Goal: Information Seeking & Learning: Learn about a topic

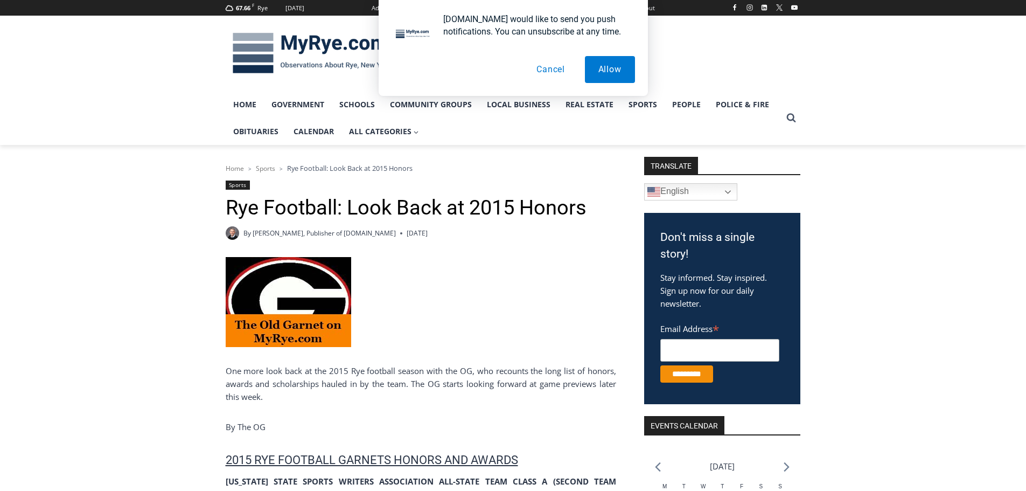
click at [544, 65] on button "Cancel" at bounding box center [550, 69] width 55 height 27
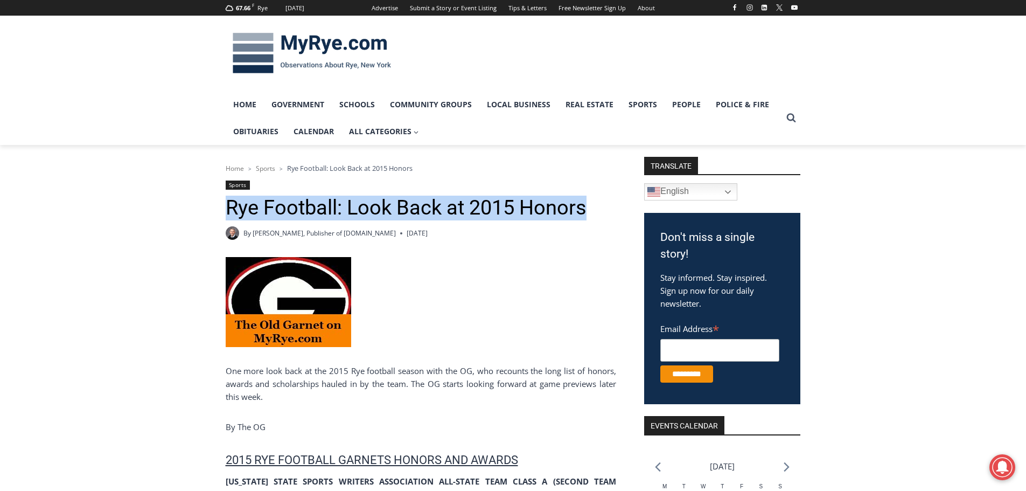
drag, startPoint x: 228, startPoint y: 207, endPoint x: 586, endPoint y: 212, distance: 357.8
click at [586, 212] on h1 "Rye Football: Look Back at 2015 Honors" at bounding box center [421, 208] width 391 height 25
copy h1 "Rye Football: Look Back at 2015 Honors"
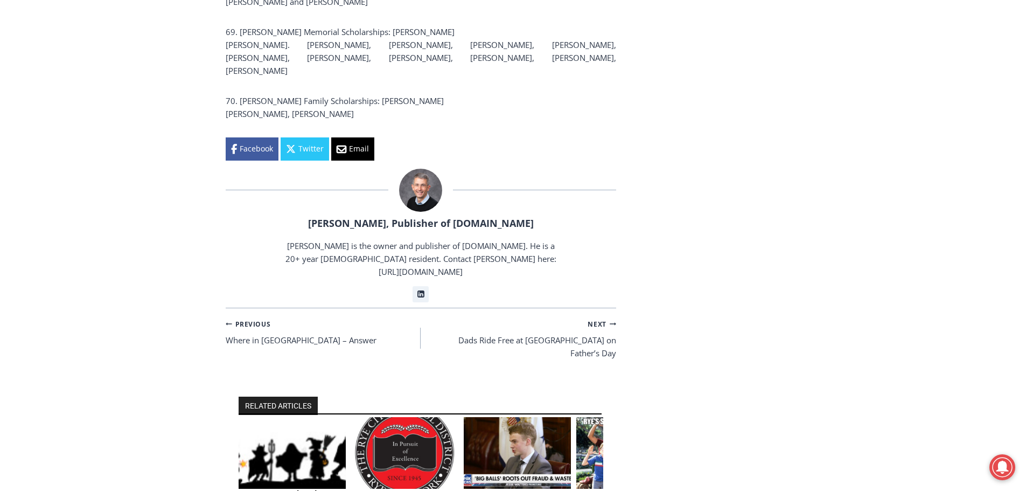
scroll to position [4310, 0]
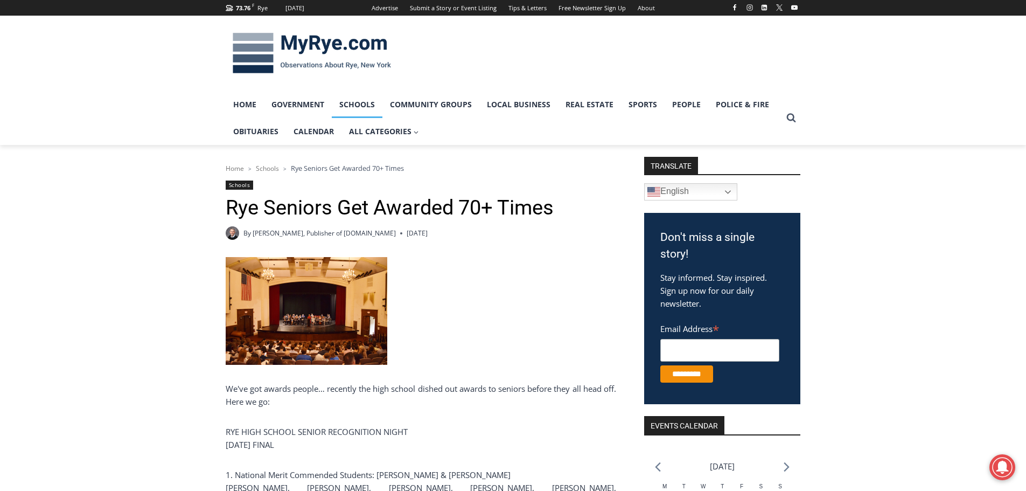
click at [367, 107] on link "Schools" at bounding box center [357, 104] width 51 height 27
drag, startPoint x: 481, startPoint y: 210, endPoint x: 406, endPoint y: 207, distance: 74.4
drag, startPoint x: 434, startPoint y: 249, endPoint x: 566, endPoint y: 256, distance: 132.2
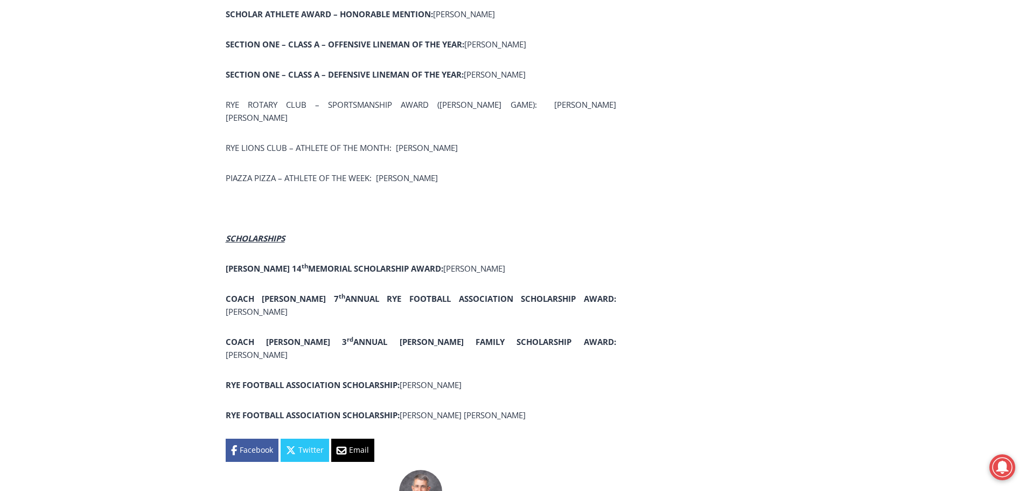
scroll to position [1196, 0]
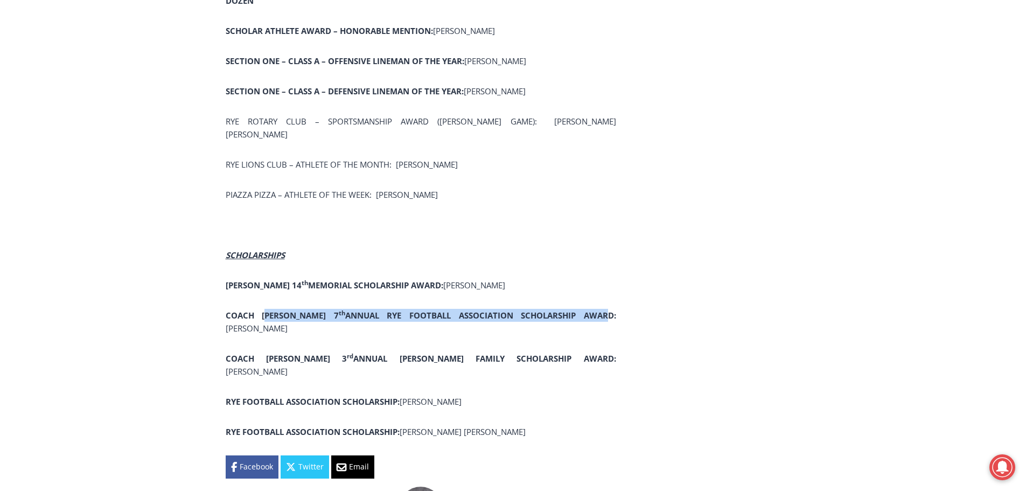
drag, startPoint x: 266, startPoint y: 262, endPoint x: 552, endPoint y: 267, distance: 285.6
click at [552, 310] on strong "COACH BEN BEDINI 7 th ANNUAL RYE FOOTBALL ASSOCIATION SCHOLARSHIP AWARD:" at bounding box center [421, 315] width 391 height 11
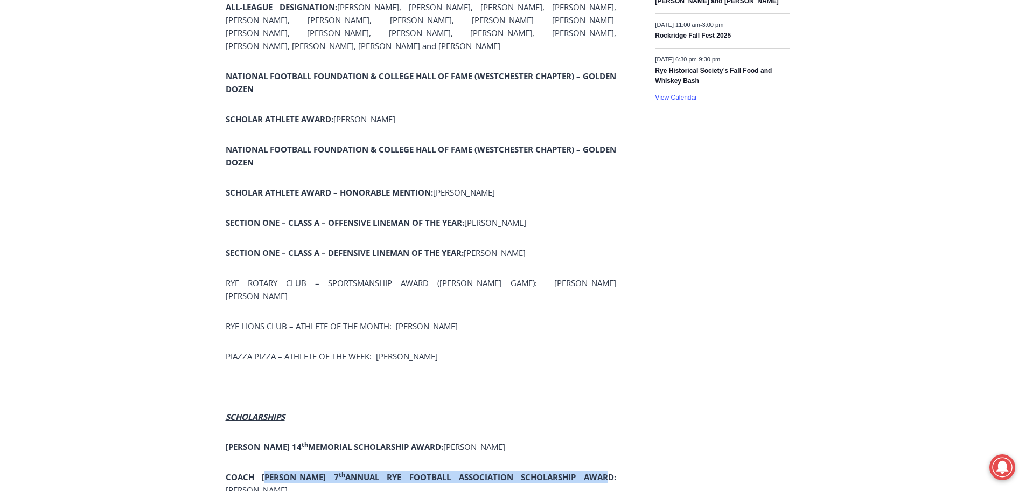
scroll to position [981, 0]
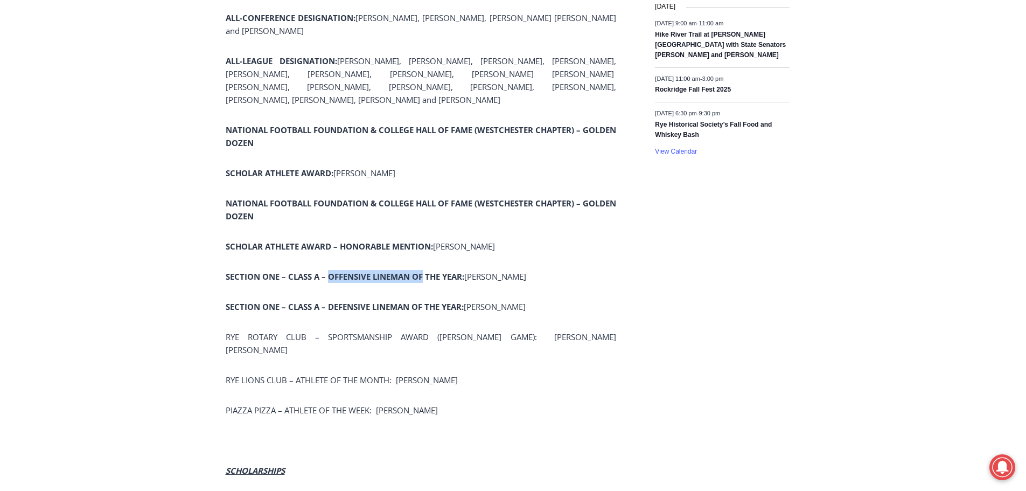
drag, startPoint x: 328, startPoint y: 233, endPoint x: 423, endPoint y: 237, distance: 95.5
click at [423, 271] on strong "SECTION ONE – CLASS A – OFFENSIVE LINEMAN OF THE YEAR:" at bounding box center [345, 276] width 239 height 11
drag, startPoint x: 332, startPoint y: 267, endPoint x: 444, endPoint y: 265, distance: 112.1
click at [442, 301] on strong "SECTION ONE – CLASS A – DEFENSIVE LINEMAN OF THE YEAR:" at bounding box center [345, 306] width 238 height 11
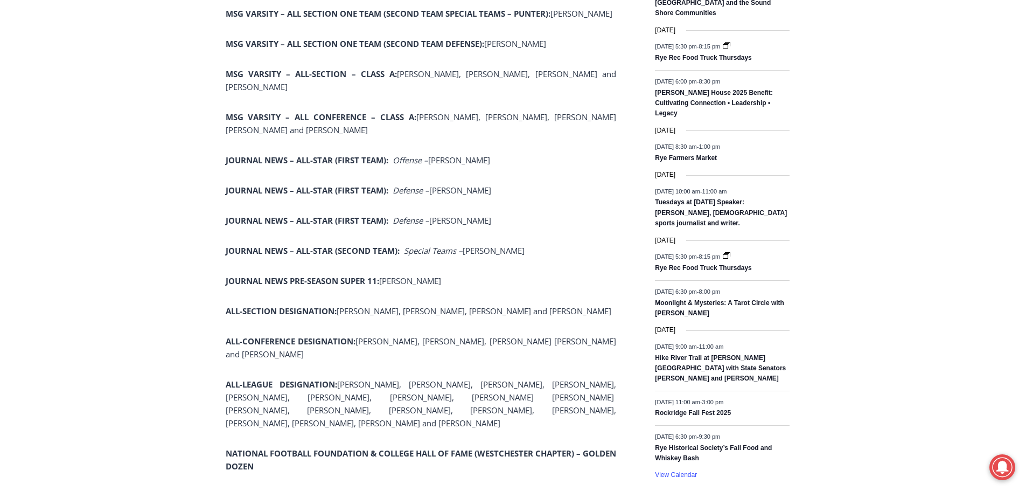
scroll to position [711, 0]
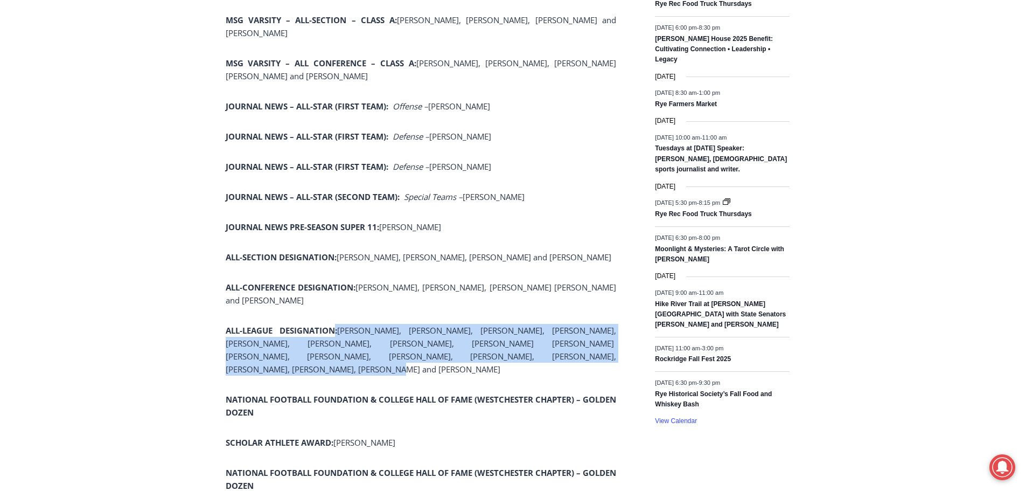
drag, startPoint x: 333, startPoint y: 302, endPoint x: 521, endPoint y: 335, distance: 190.9
click at [521, 335] on p "ALL-LEAGUE DESIGNATION: Ian George, Will Gladstone, Timothy Hale, Patrick Hull,…" at bounding box center [421, 350] width 391 height 52
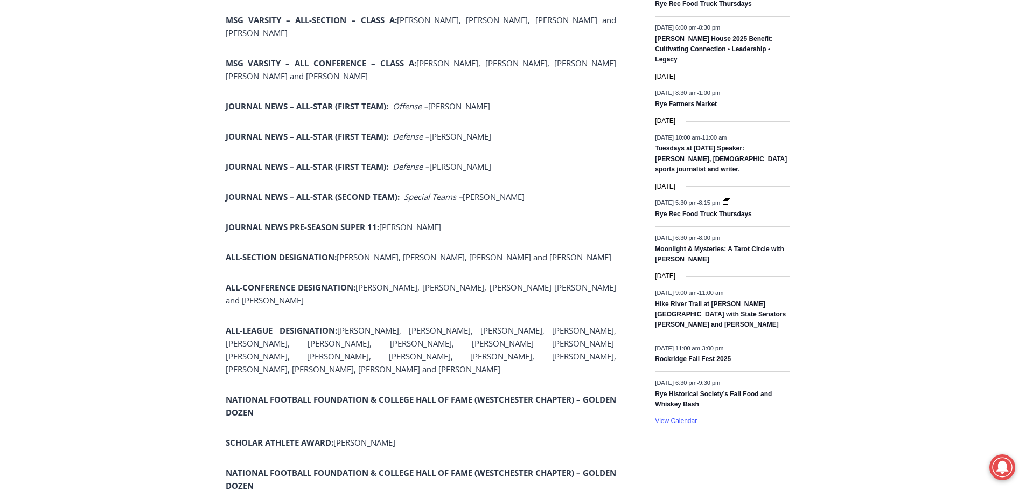
click at [533, 333] on p "ALL-LEAGUE DESIGNATION: Ian George, Will Gladstone, Timothy Hale, Patrick Hull,…" at bounding box center [421, 350] width 391 height 52
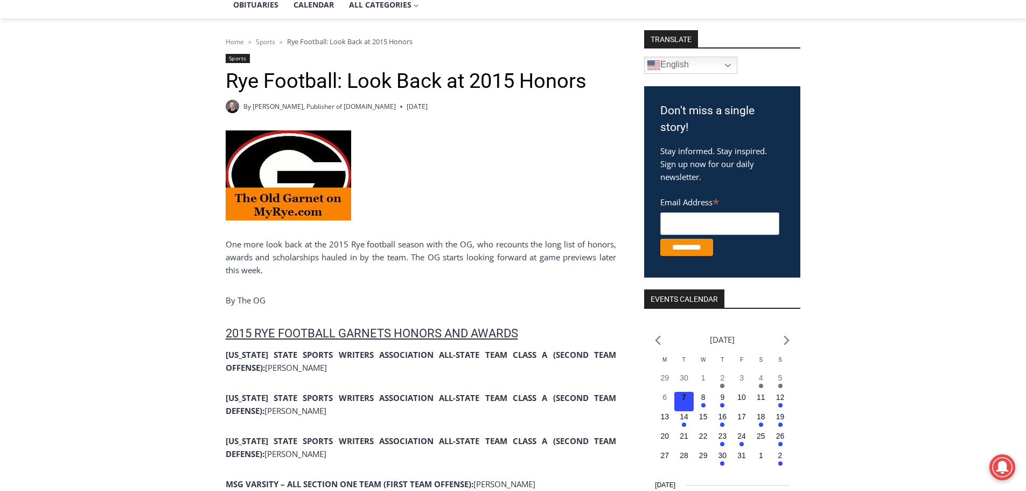
scroll to position [108, 0]
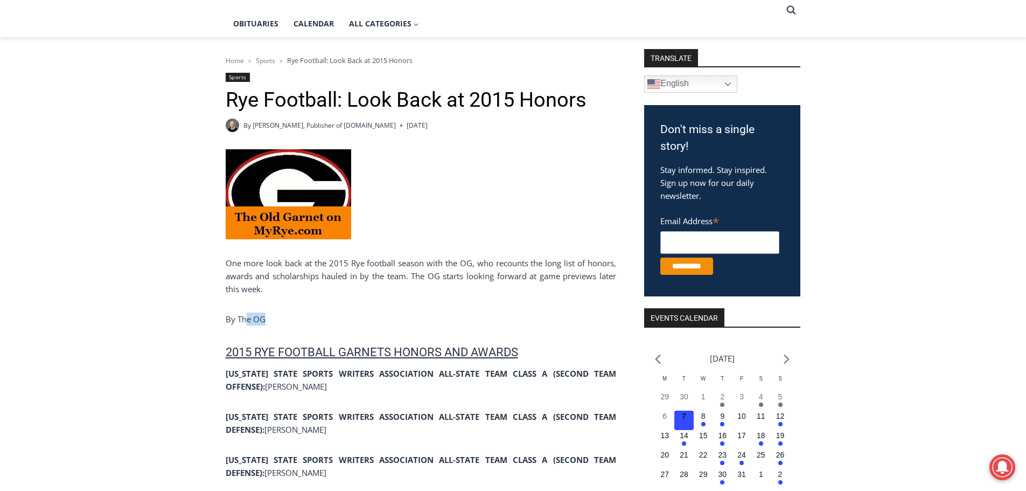
drag, startPoint x: 254, startPoint y: 318, endPoint x: 233, endPoint y: 318, distance: 21.0
click at [237, 318] on p "By The OG" at bounding box center [421, 318] width 391 height 13
click at [329, 314] on p "By The OG" at bounding box center [421, 318] width 391 height 13
click at [258, 122] on link "[PERSON_NAME], Publisher of [DOMAIN_NAME]" at bounding box center [324, 125] width 143 height 9
click at [787, 15] on icon "View Search Form" at bounding box center [791, 9] width 9 height 9
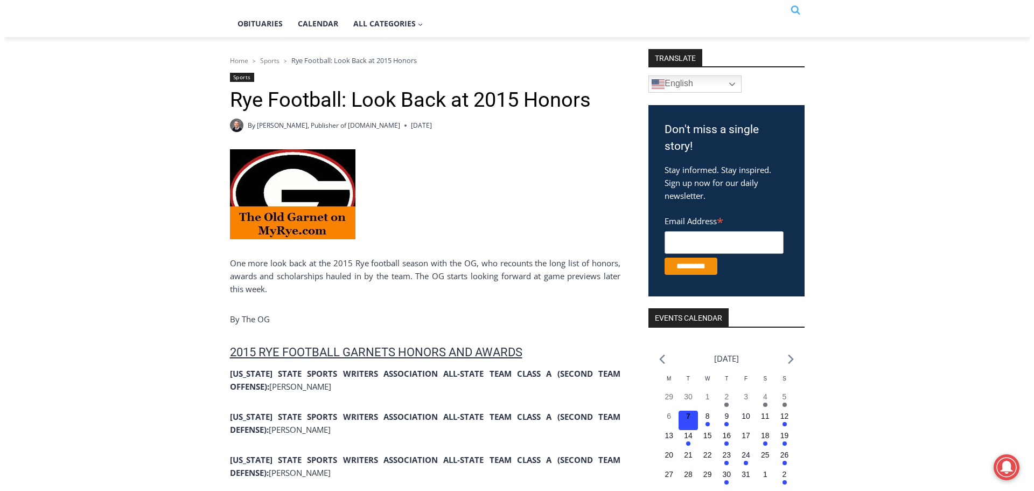
scroll to position [0, 0]
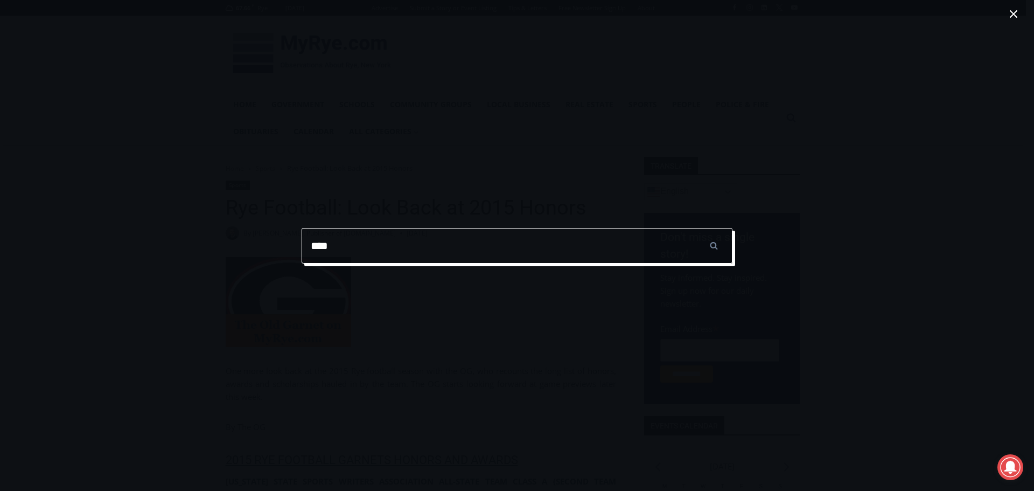
click at [695, 228] on input "******" at bounding box center [714, 246] width 38 height 36
type input "**********"
click at [695, 228] on input "******" at bounding box center [714, 246] width 38 height 36
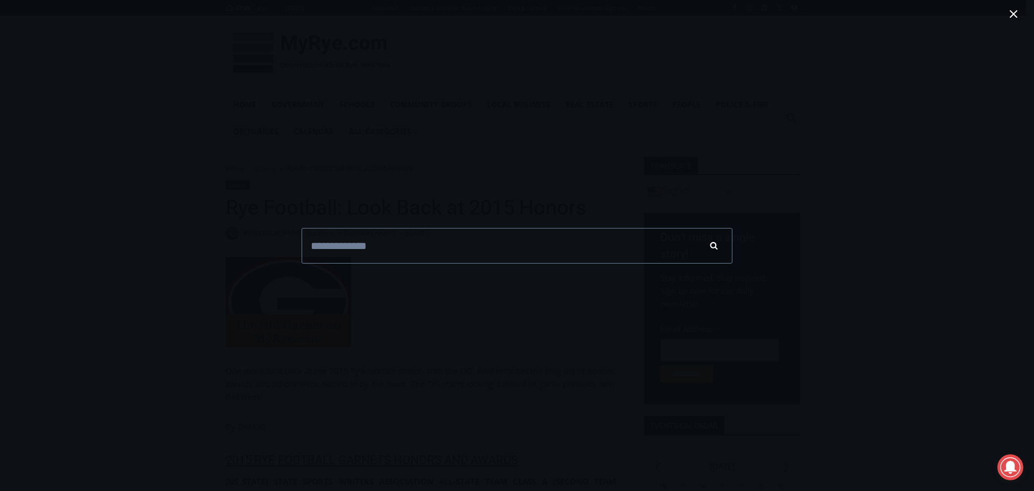
click at [722, 245] on input "******" at bounding box center [714, 246] width 38 height 36
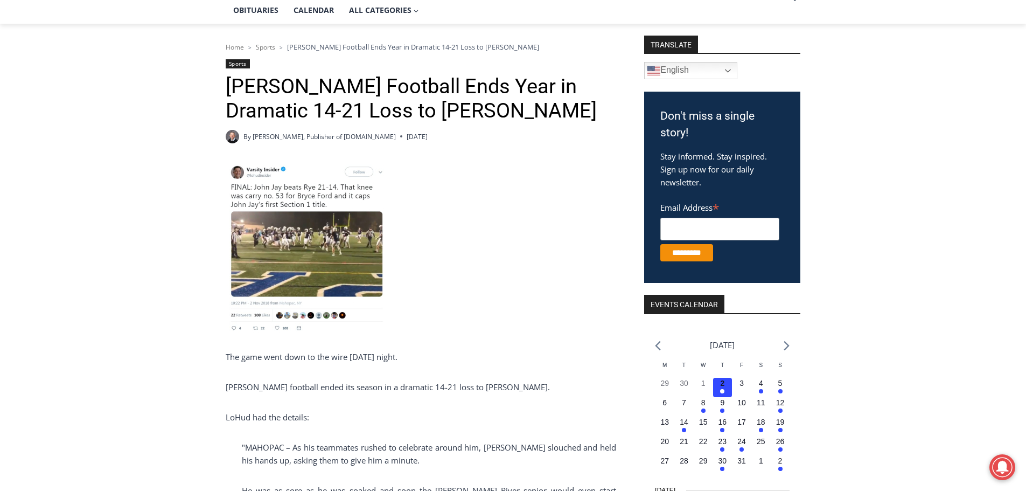
scroll to position [108, 0]
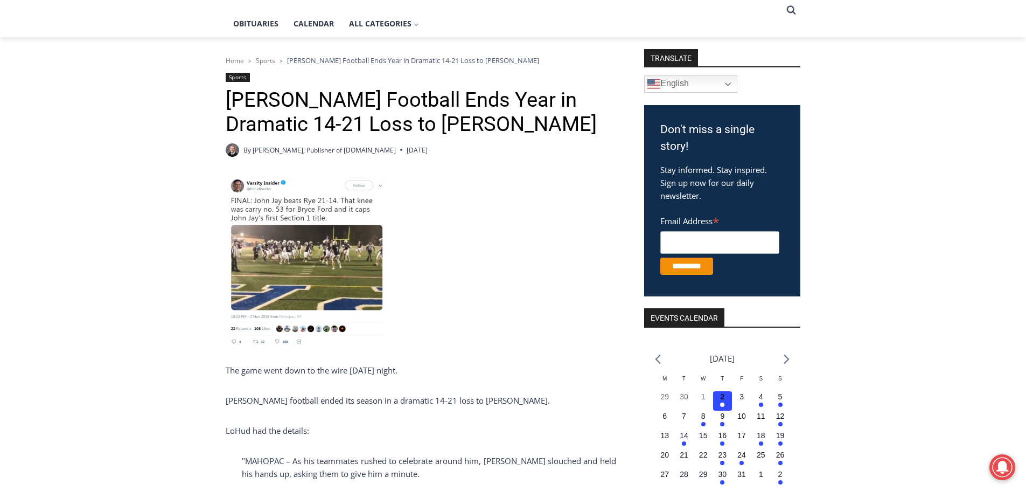
click at [265, 61] on span "Sports" at bounding box center [265, 60] width 19 height 9
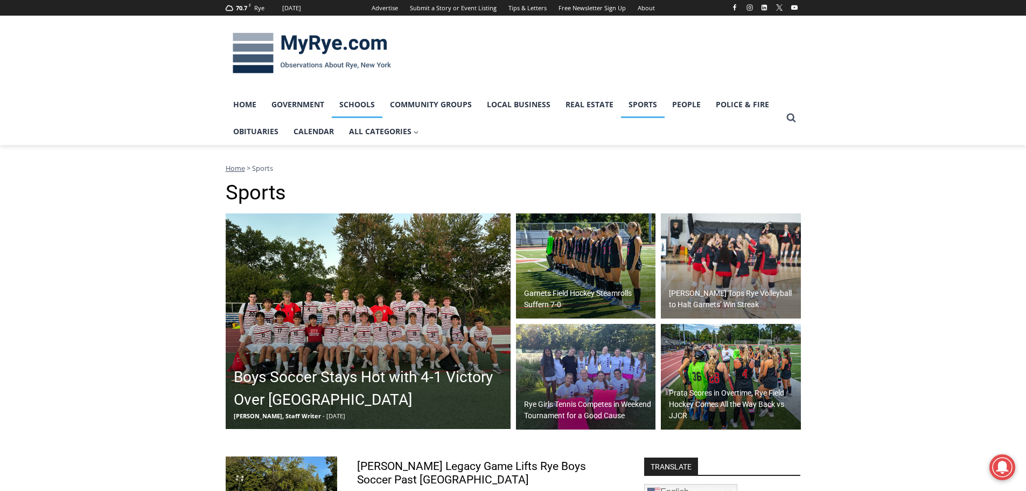
click at [353, 97] on link "Schools" at bounding box center [357, 104] width 51 height 27
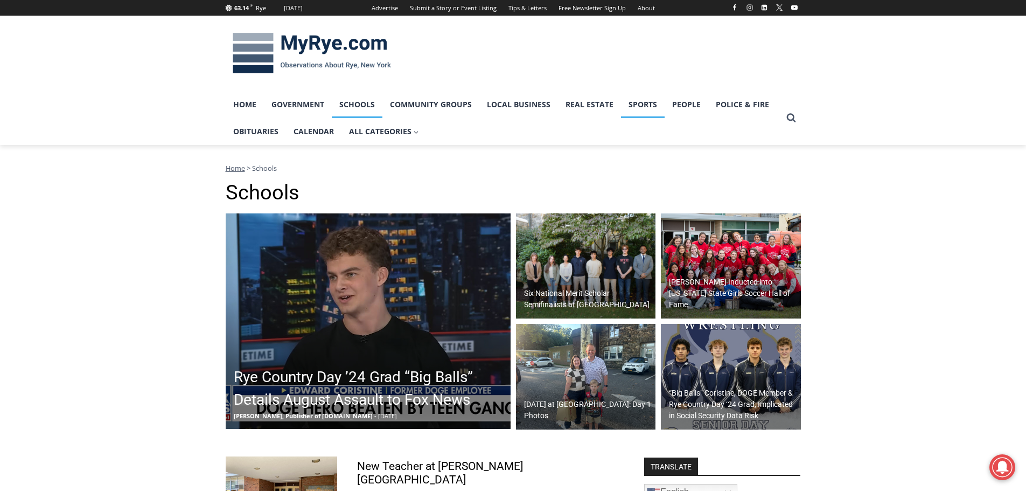
click at [642, 109] on link "Sports" at bounding box center [643, 104] width 44 height 27
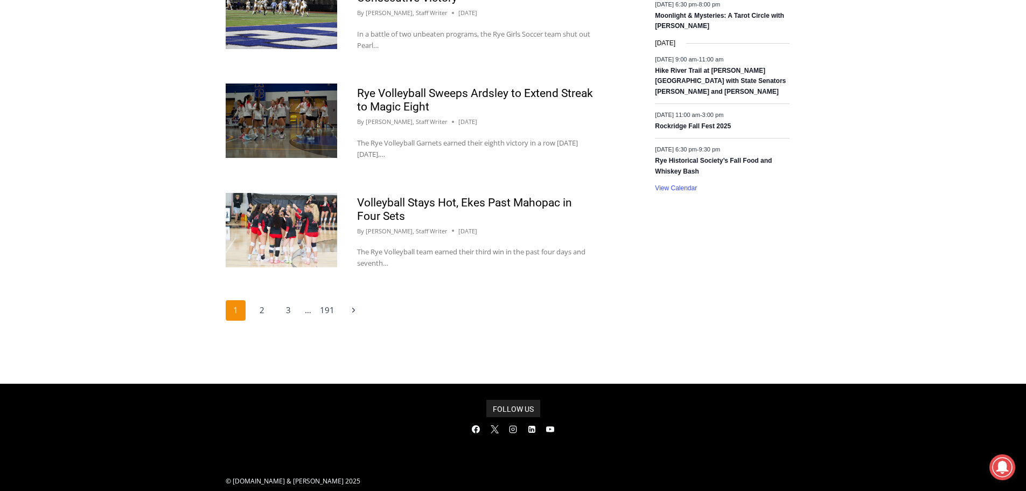
scroll to position [1249, 0]
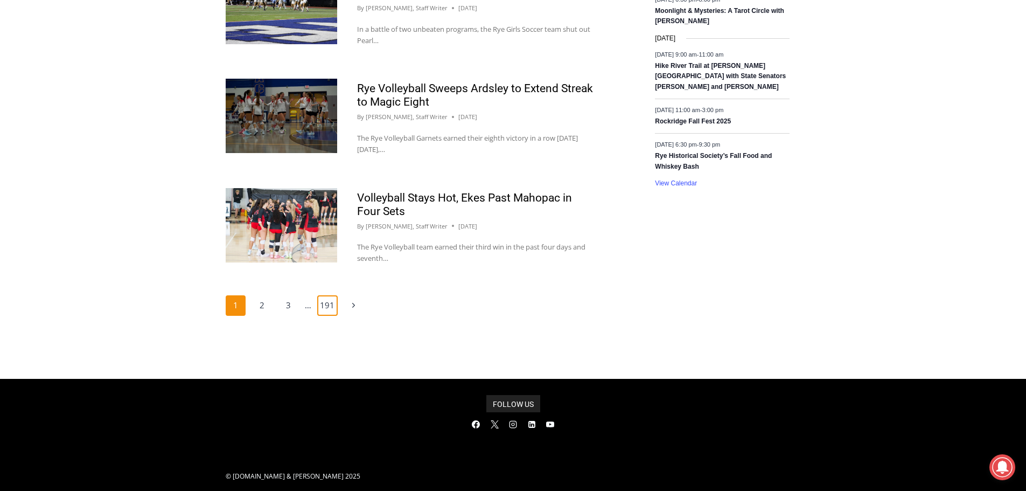
click at [324, 295] on link "191" at bounding box center [327, 305] width 20 height 20
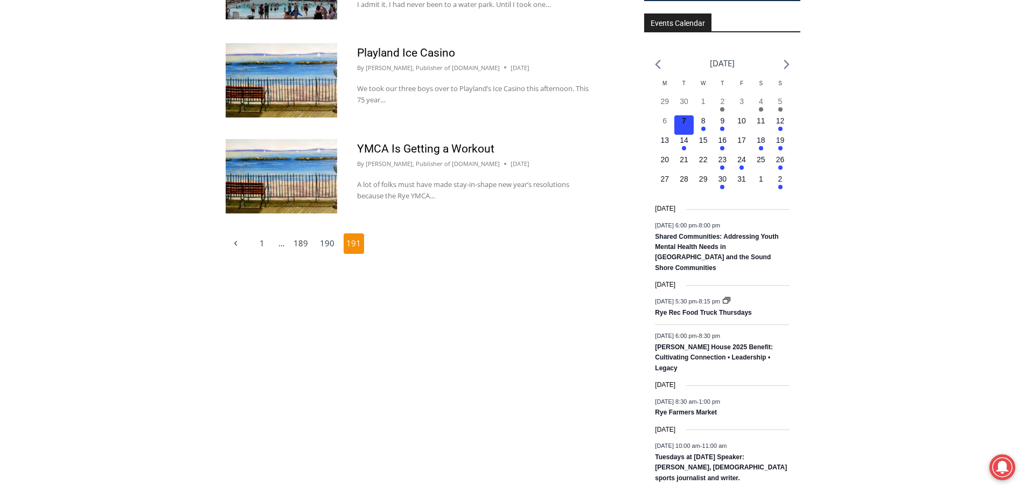
scroll to position [700, 0]
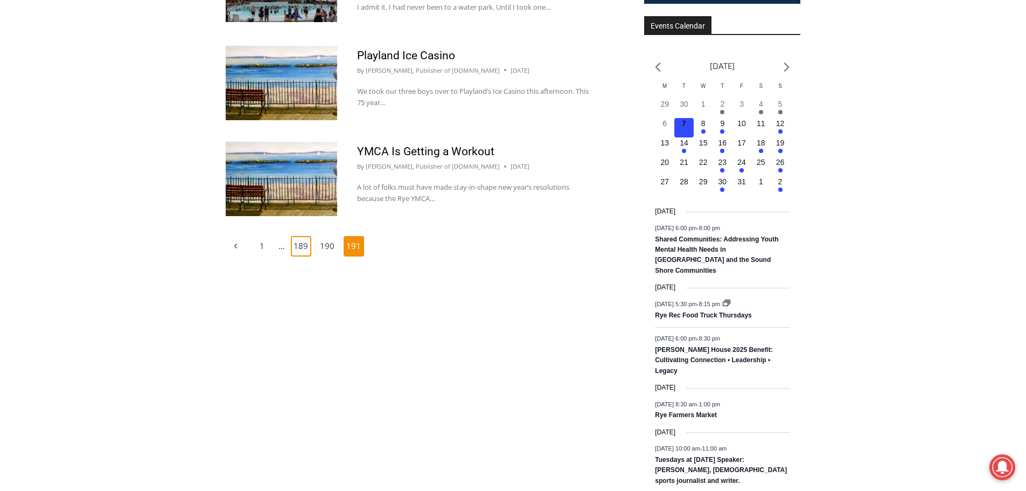
click at [295, 242] on link "189" at bounding box center [301, 246] width 20 height 20
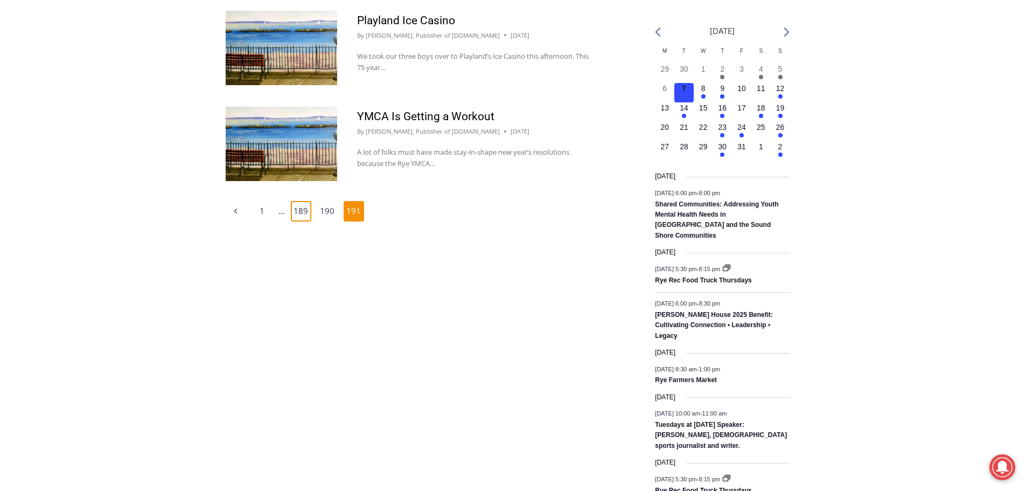
scroll to position [754, 0]
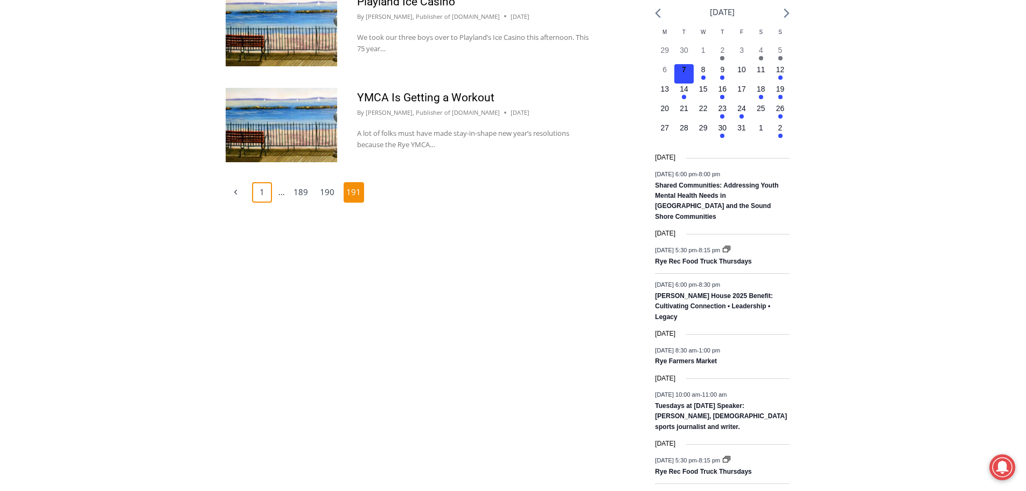
click at [265, 192] on link "1" at bounding box center [262, 192] width 20 height 20
